Goal: Task Accomplishment & Management: Manage account settings

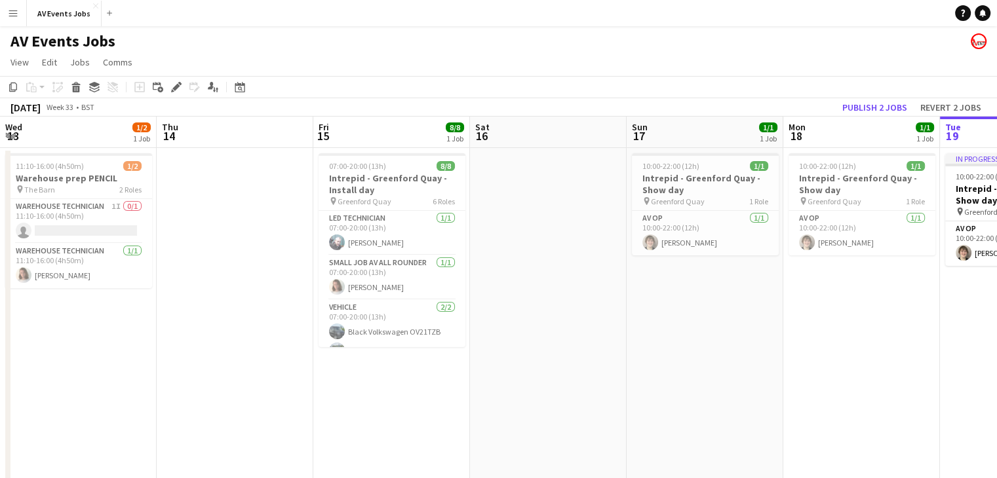
scroll to position [0, 613]
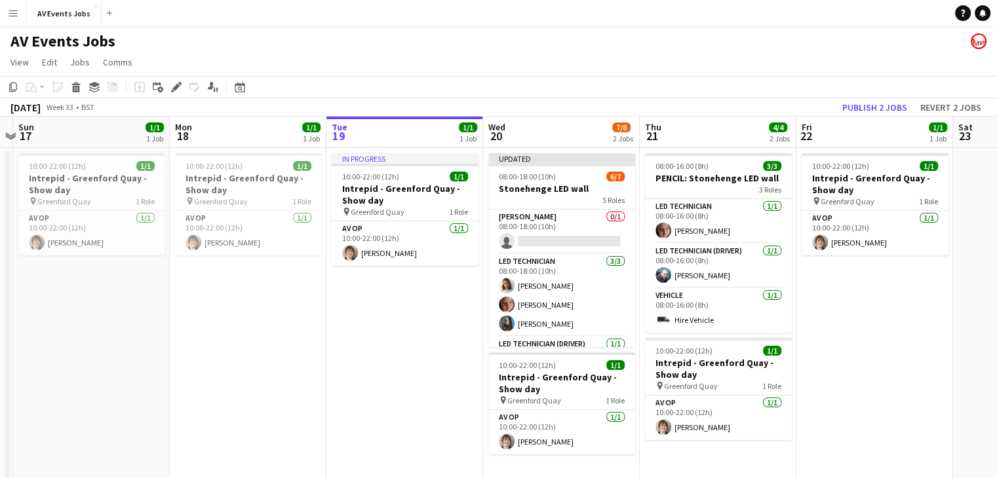
click at [709, 174] on h3 "PENCIL: Stonehenge LED wall" at bounding box center [718, 178] width 147 height 12
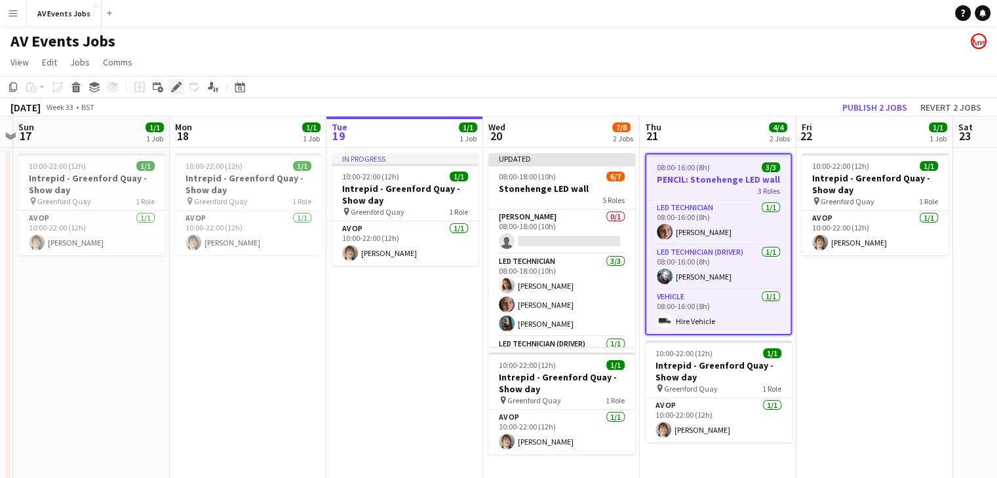
click at [170, 94] on div "Edit" at bounding box center [176, 87] width 16 height 16
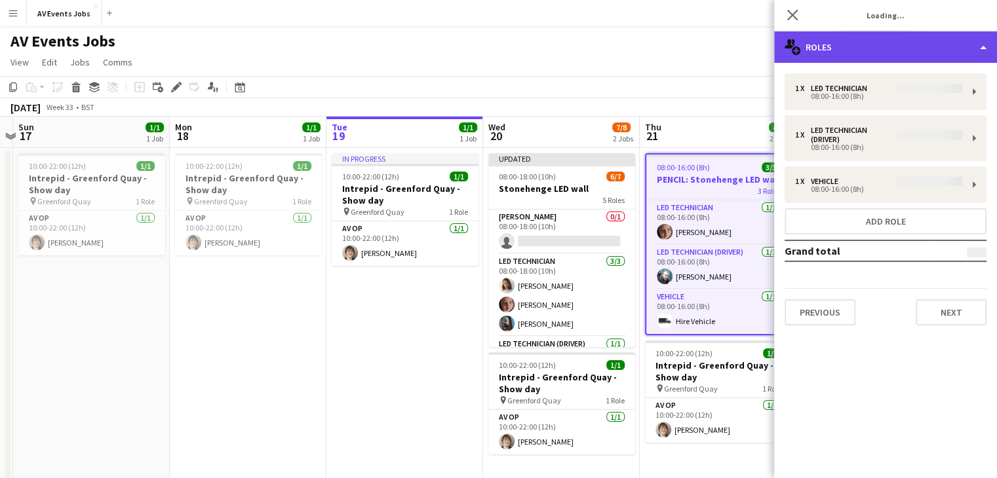
click at [848, 43] on div "multiple-users-add Roles" at bounding box center [885, 46] width 223 height 31
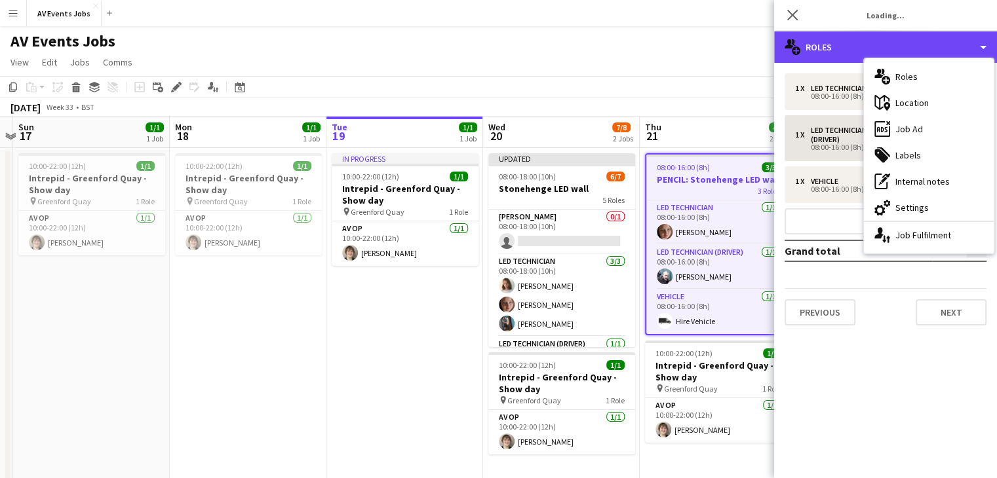
type input "**********"
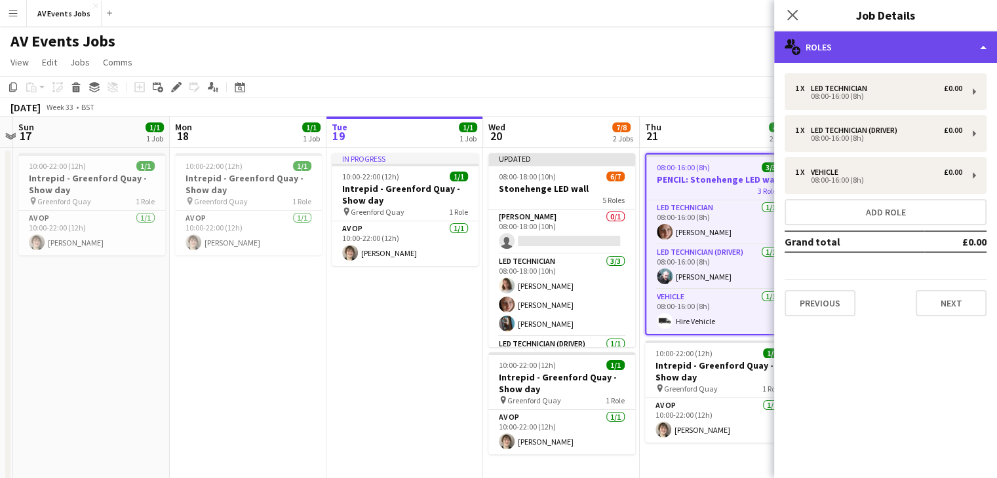
click at [877, 42] on div "multiple-users-add Roles" at bounding box center [885, 46] width 223 height 31
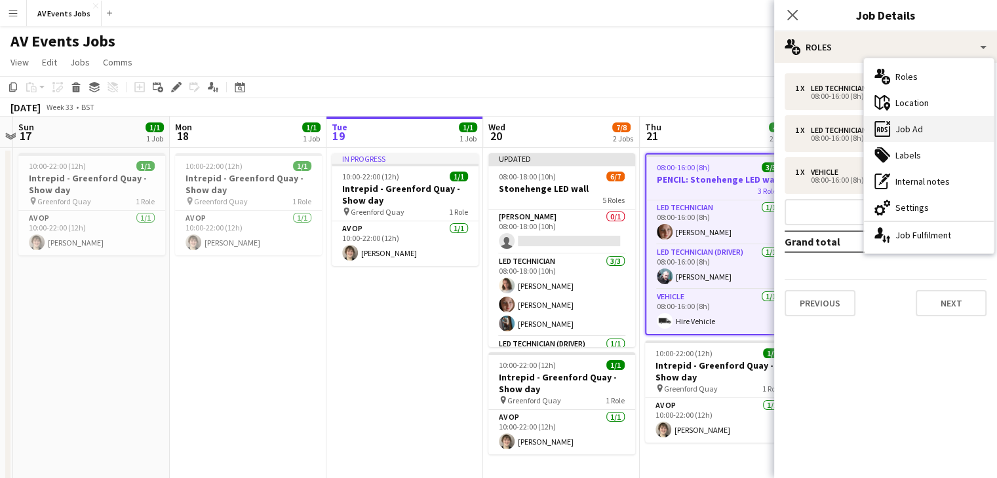
click at [906, 132] on div "ads-window Job Ad" at bounding box center [929, 129] width 130 height 26
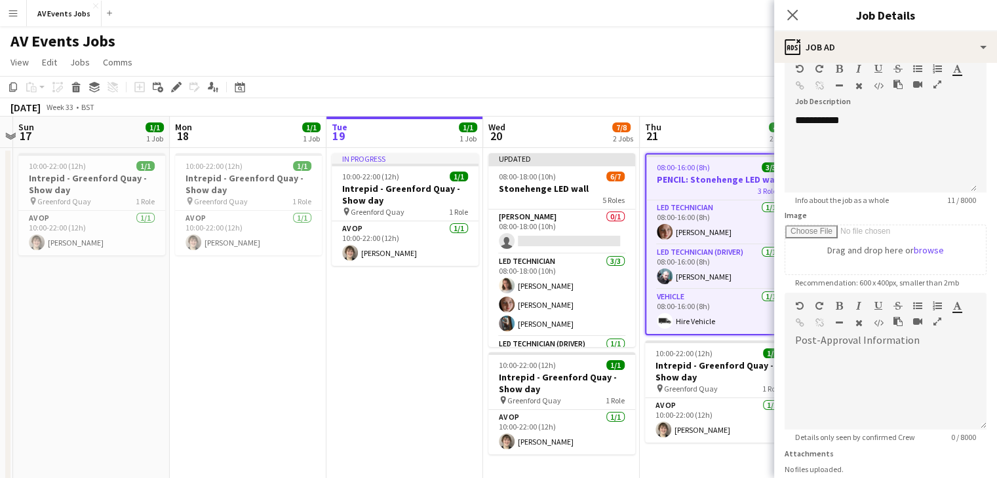
scroll to position [0, 0]
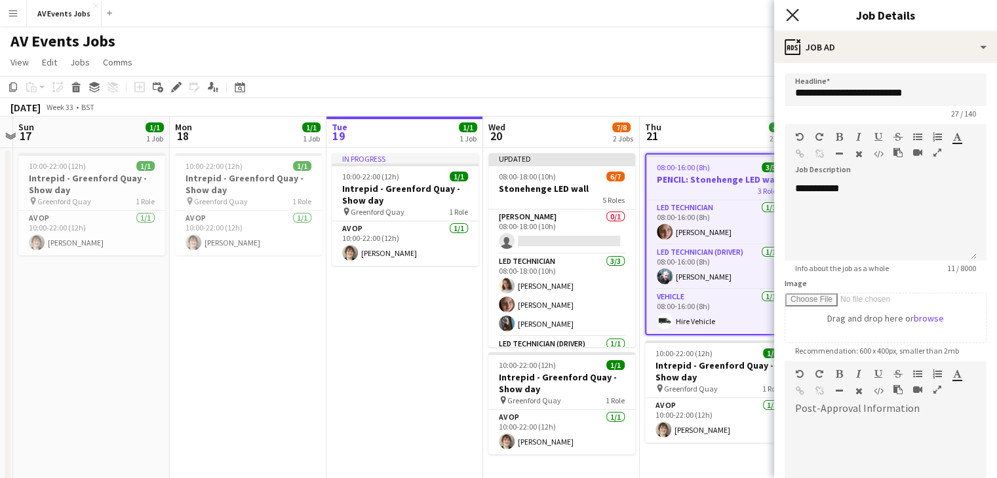
click at [791, 13] on icon at bounding box center [792, 15] width 12 height 12
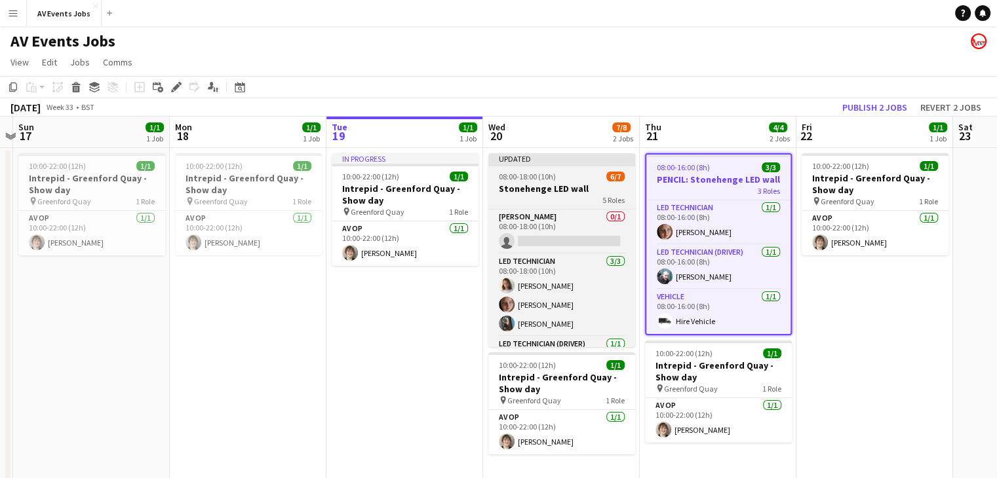
click at [526, 199] on div "5 Roles" at bounding box center [561, 200] width 147 height 10
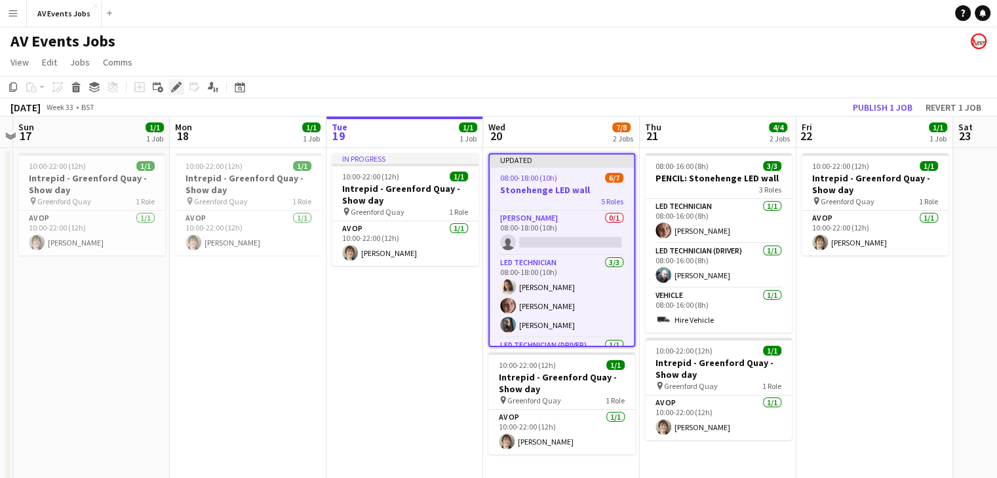
click at [178, 82] on icon "Edit" at bounding box center [176, 87] width 10 height 10
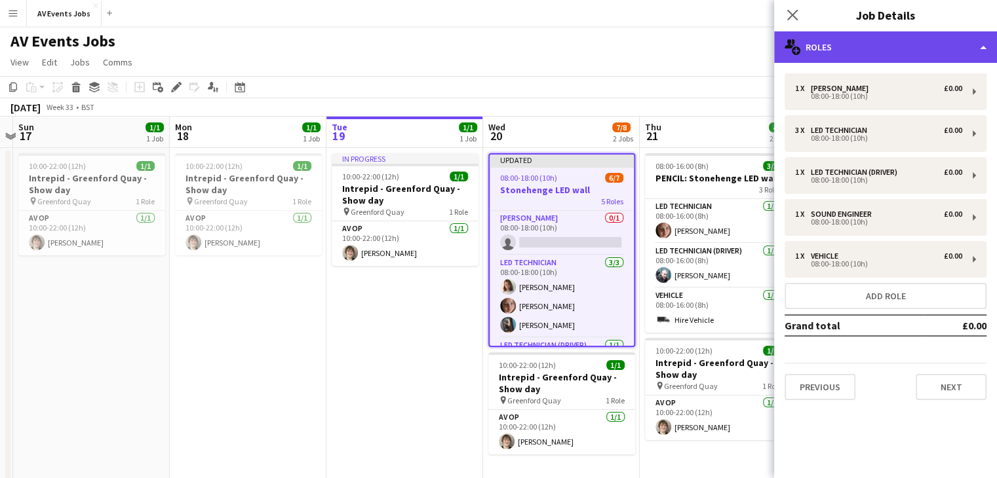
click at [822, 50] on div "multiple-users-add Roles" at bounding box center [885, 46] width 223 height 31
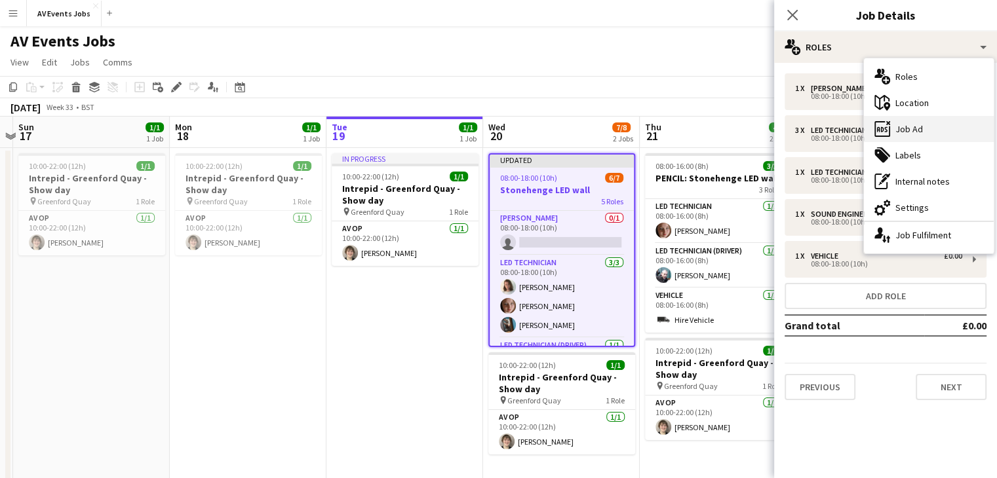
click at [910, 132] on div "ads-window Job Ad" at bounding box center [929, 129] width 130 height 26
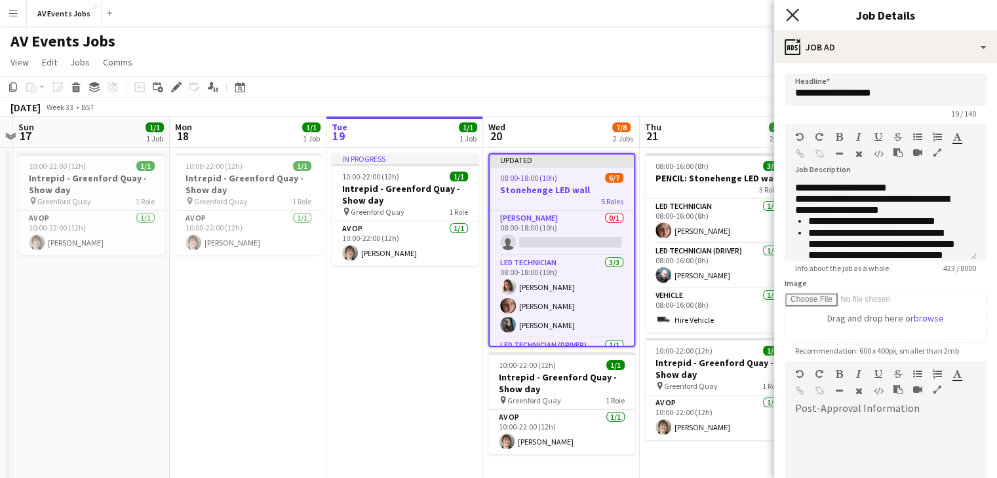
click at [789, 13] on icon at bounding box center [792, 15] width 12 height 12
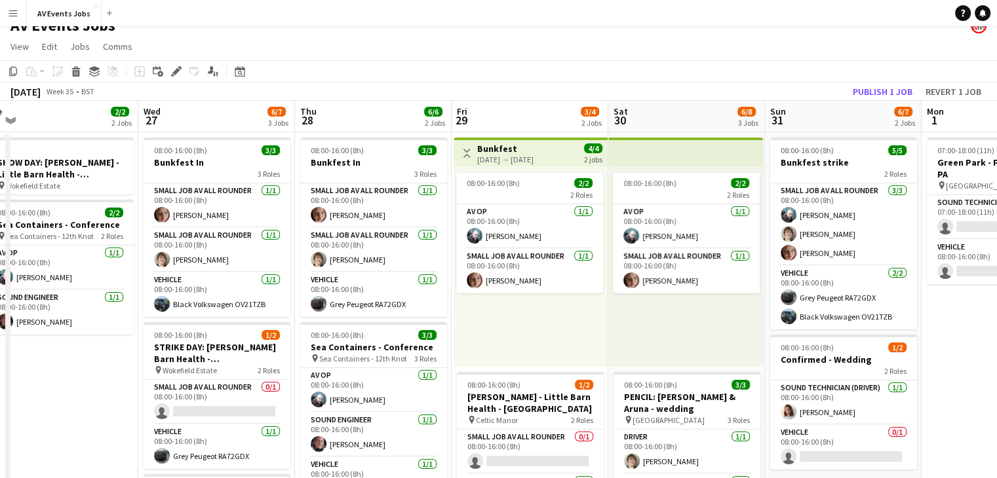
scroll to position [13, 0]
